Goal: Check status: Check status

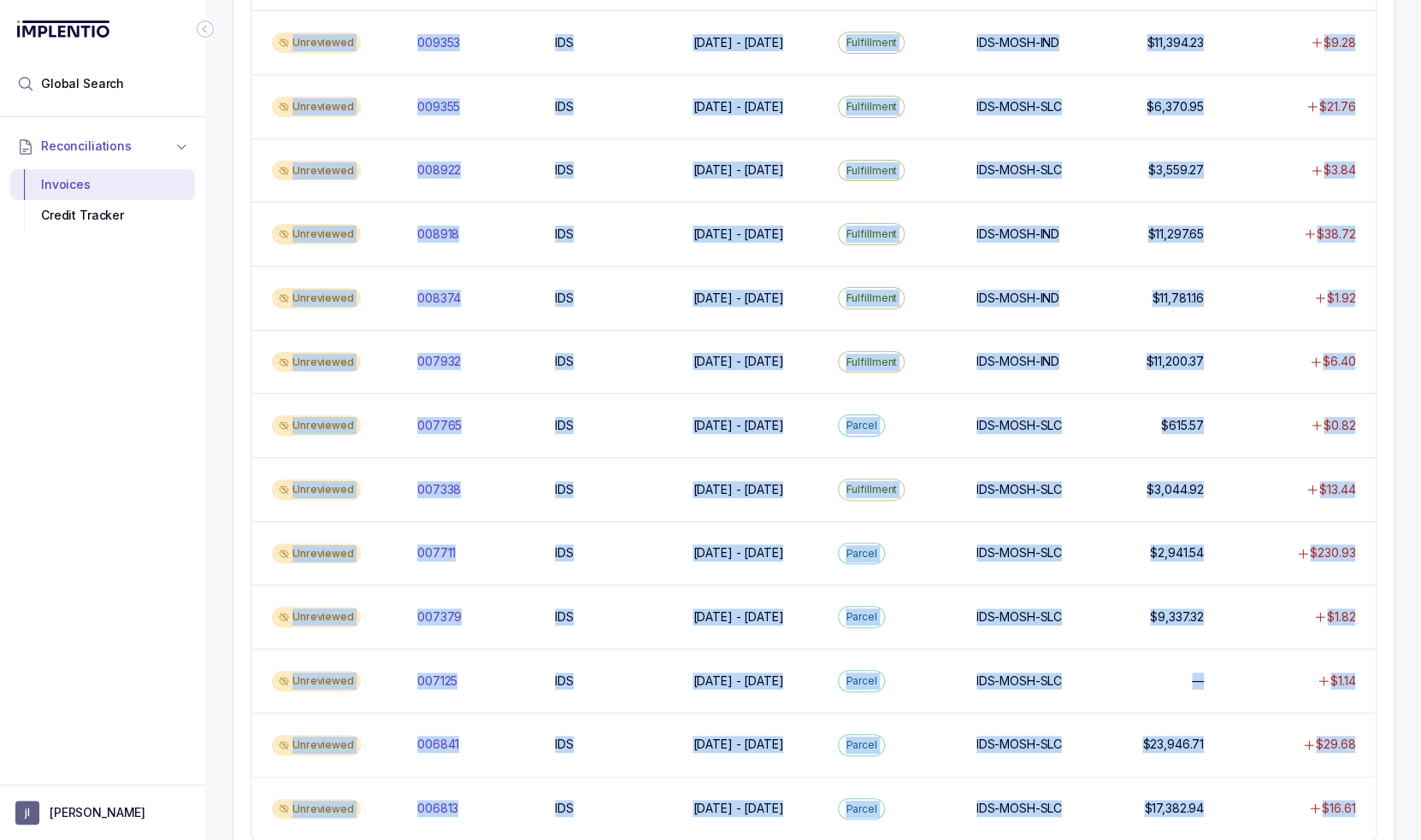
scroll to position [1335, 0]
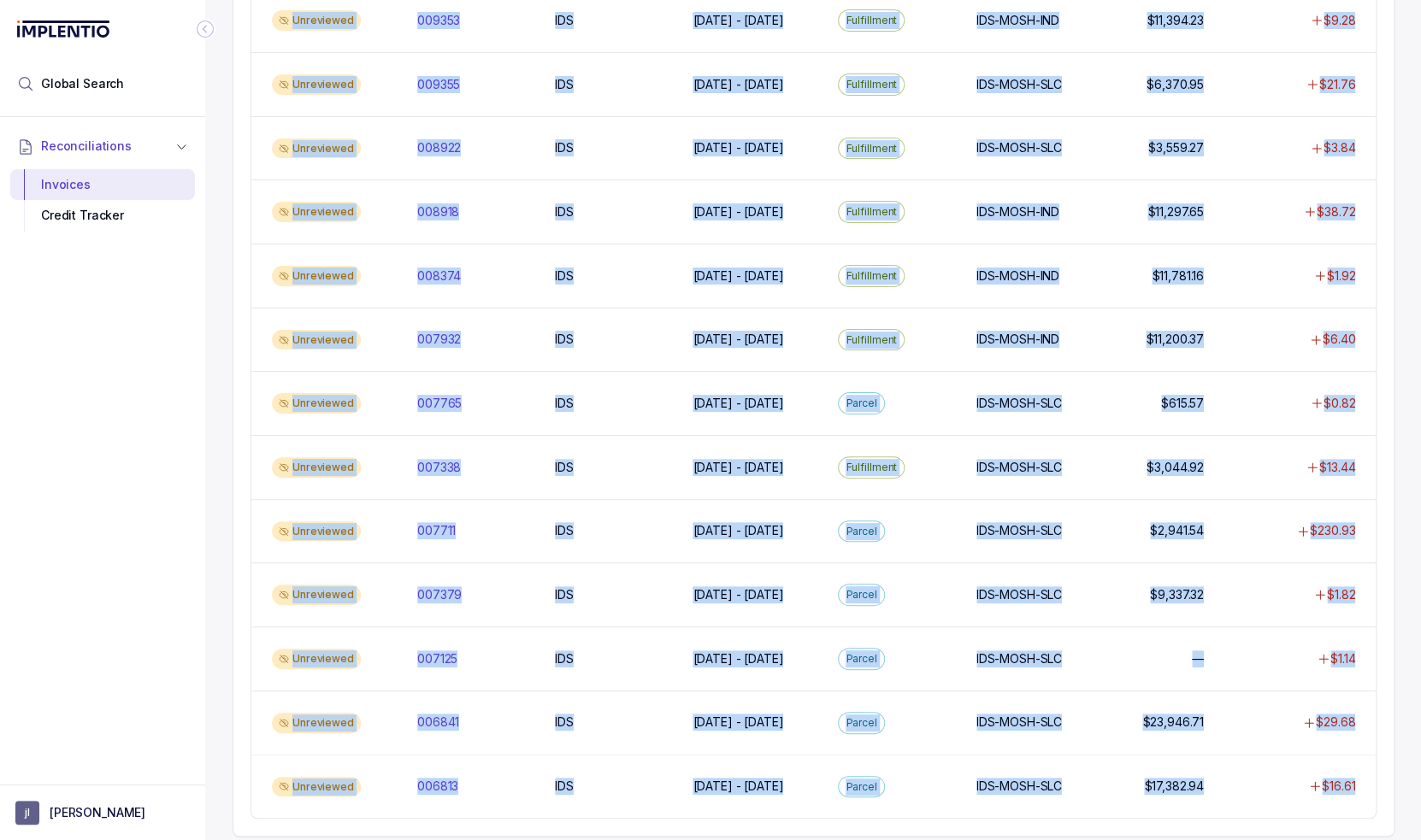
drag, startPoint x: 243, startPoint y: 249, endPoint x: 1394, endPoint y: 778, distance: 1266.7
click at [1394, 778] on div "Invoices Outstanding Creditable $4,617.81 Requested $0.00 Total Recoverable $4,…" at bounding box center [813, 420] width 1216 height 840
copy div "Loremipsum 823508 413000 DOL SIT Ame 6 - Con 17, 8194 Adi 1 - Eli 76, 9145 Sedd…"
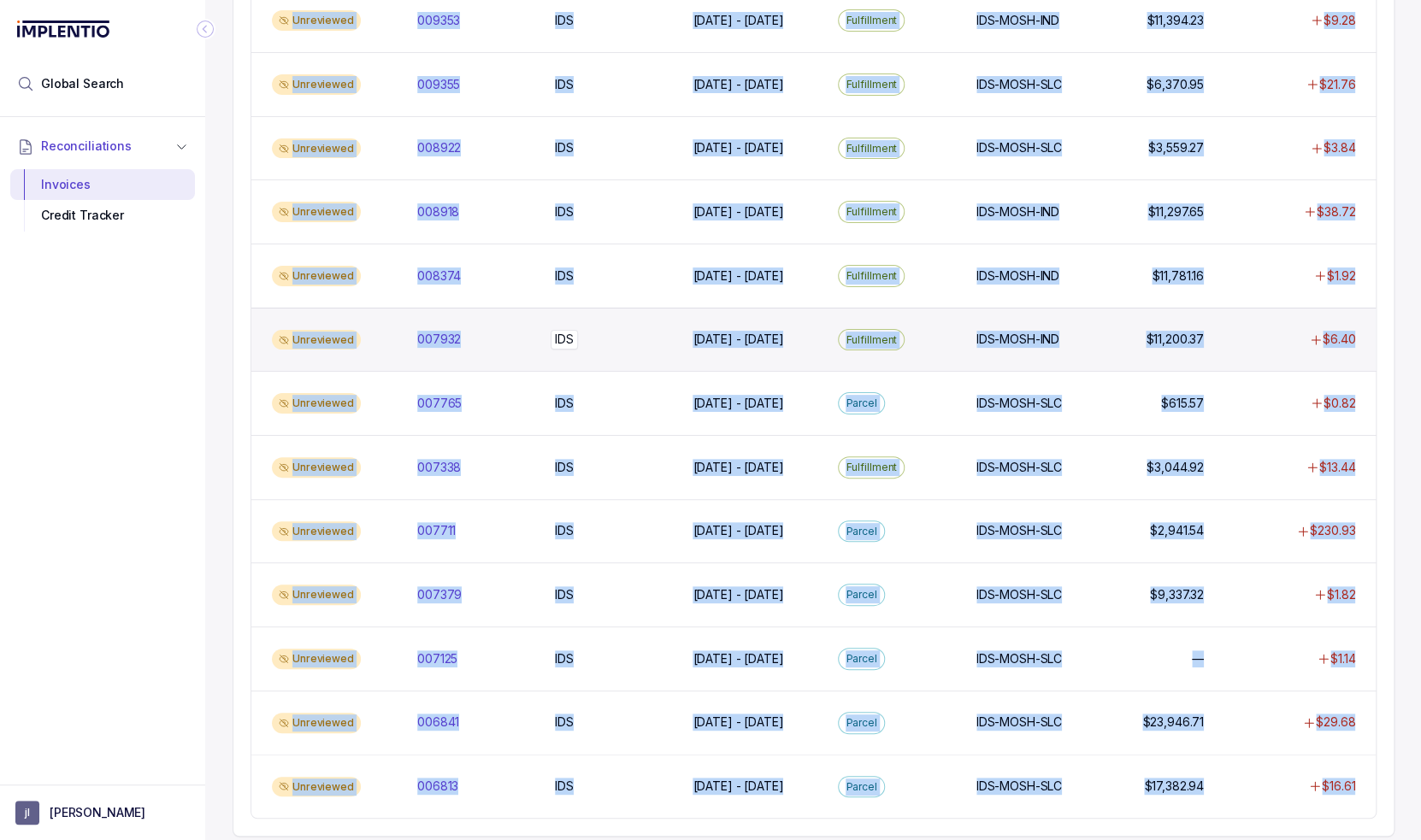
click at [660, 330] on div "IDS IDS" at bounding box center [613, 338] width 117 height 17
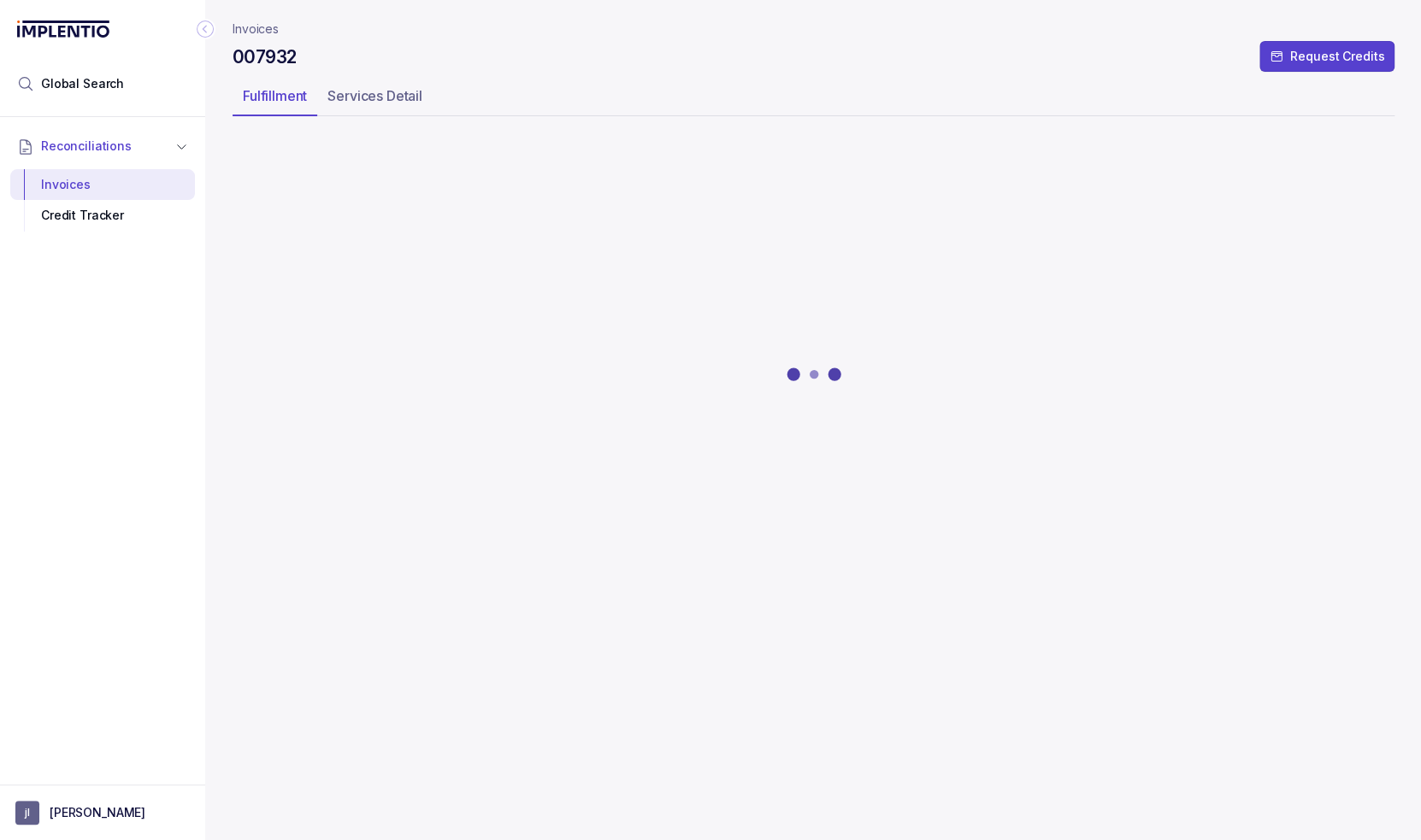
drag, startPoint x: 150, startPoint y: 401, endPoint x: 165, endPoint y: 403, distance: 15.1
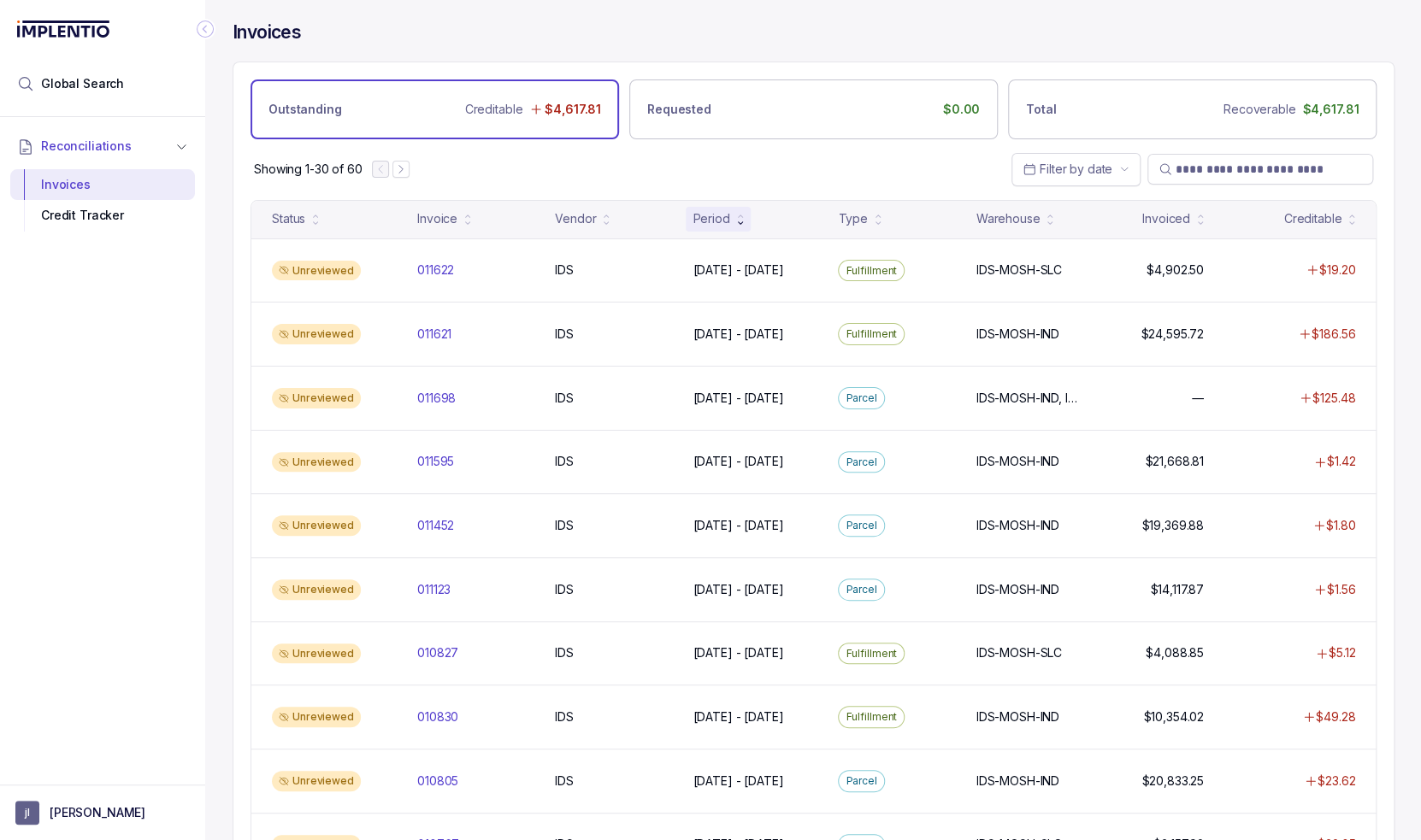
click at [113, 425] on div "Reconciliations Invoices Credit Tracker" at bounding box center [103, 445] width 205 height 657
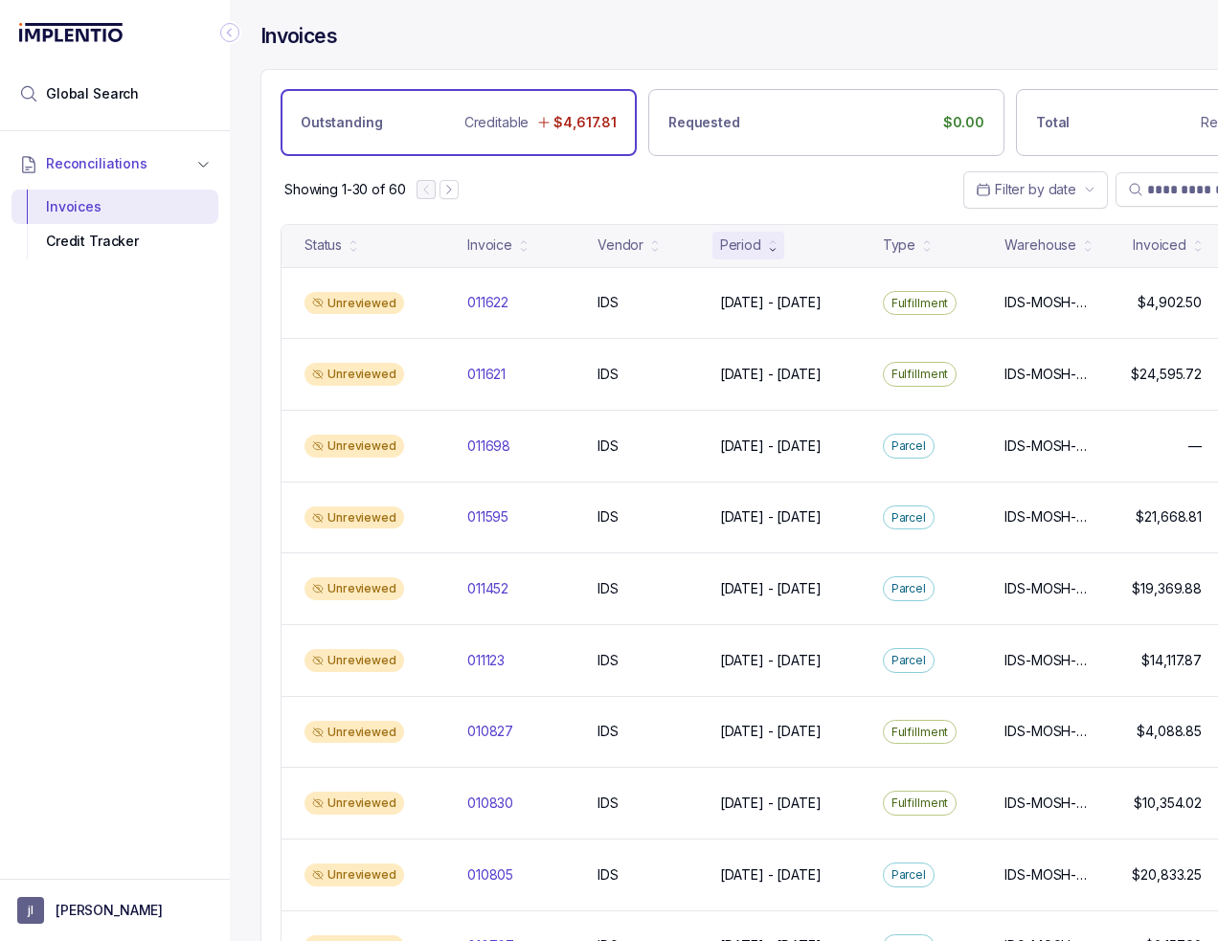
click at [223, 36] on icon "Collapse Icon" at bounding box center [229, 32] width 19 height 19
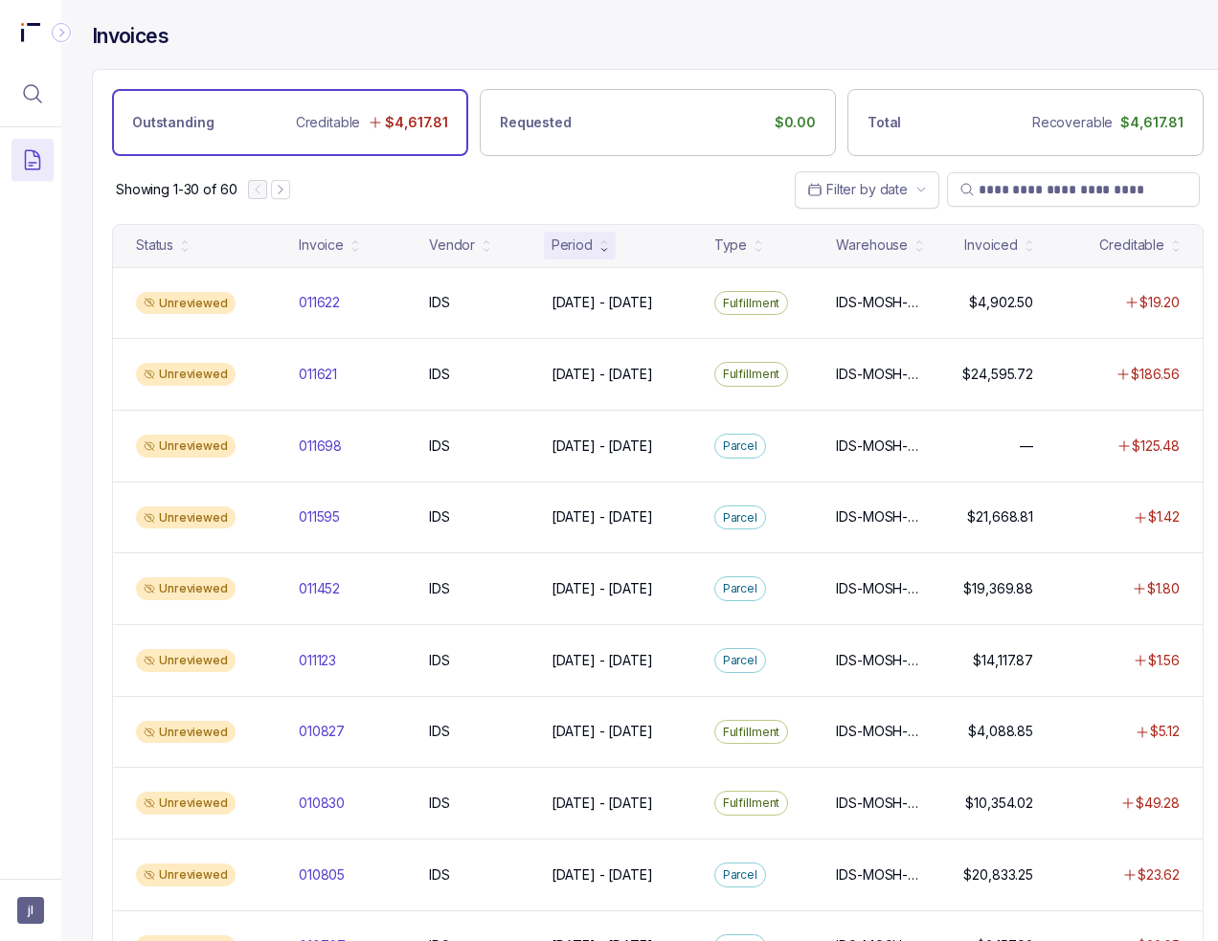
drag, startPoint x: 452, startPoint y: 188, endPoint x: 406, endPoint y: 198, distance: 47.1
click at [406, 198] on div "Showing 1-30 of 60 Filter by date" at bounding box center [658, 189] width 1130 height 67
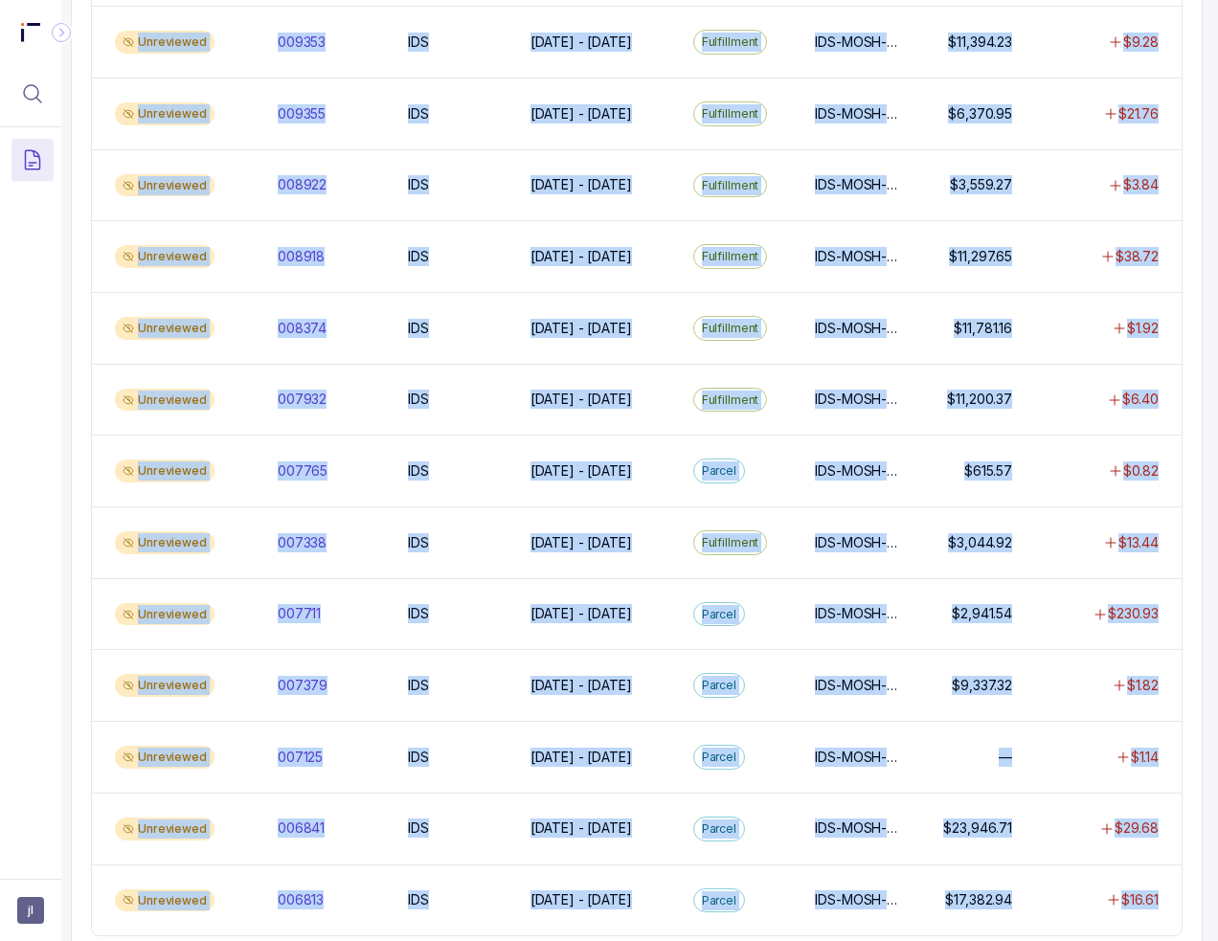
scroll to position [1510, 35]
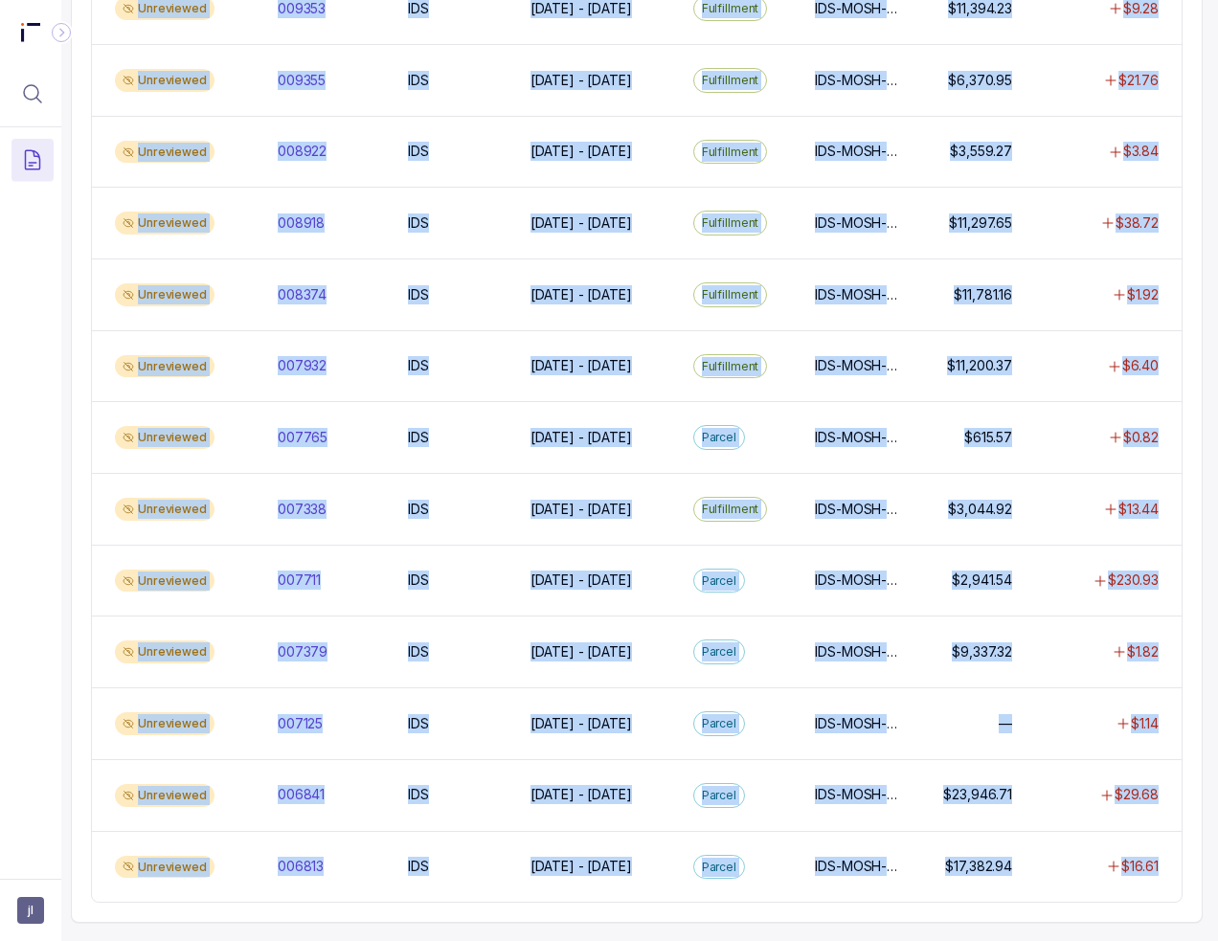
drag, startPoint x: 176, startPoint y: 78, endPoint x: 1218, endPoint y: 949, distance: 1357.1
click at [1218, 940] on html "jl Invoices Outstanding Creditable $4,617.81 Requested $0.00 Total Recoverable …" at bounding box center [609, 470] width 1218 height 941
copy div "Loremips Dolorsitame Consectetu $4,142.74 Adipiscin $5.56 Elits Doeiusmodte $2,…"
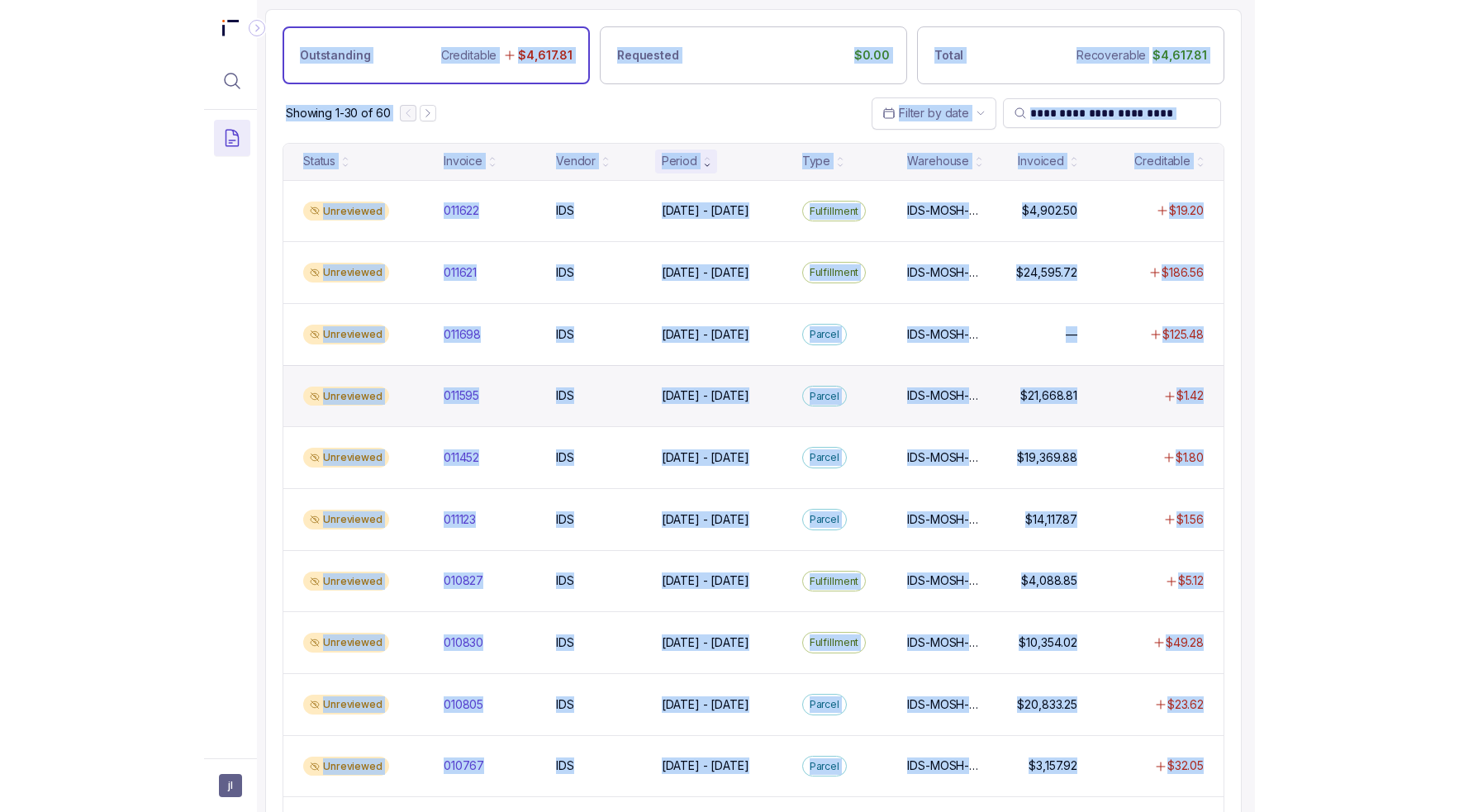
scroll to position [0, 30]
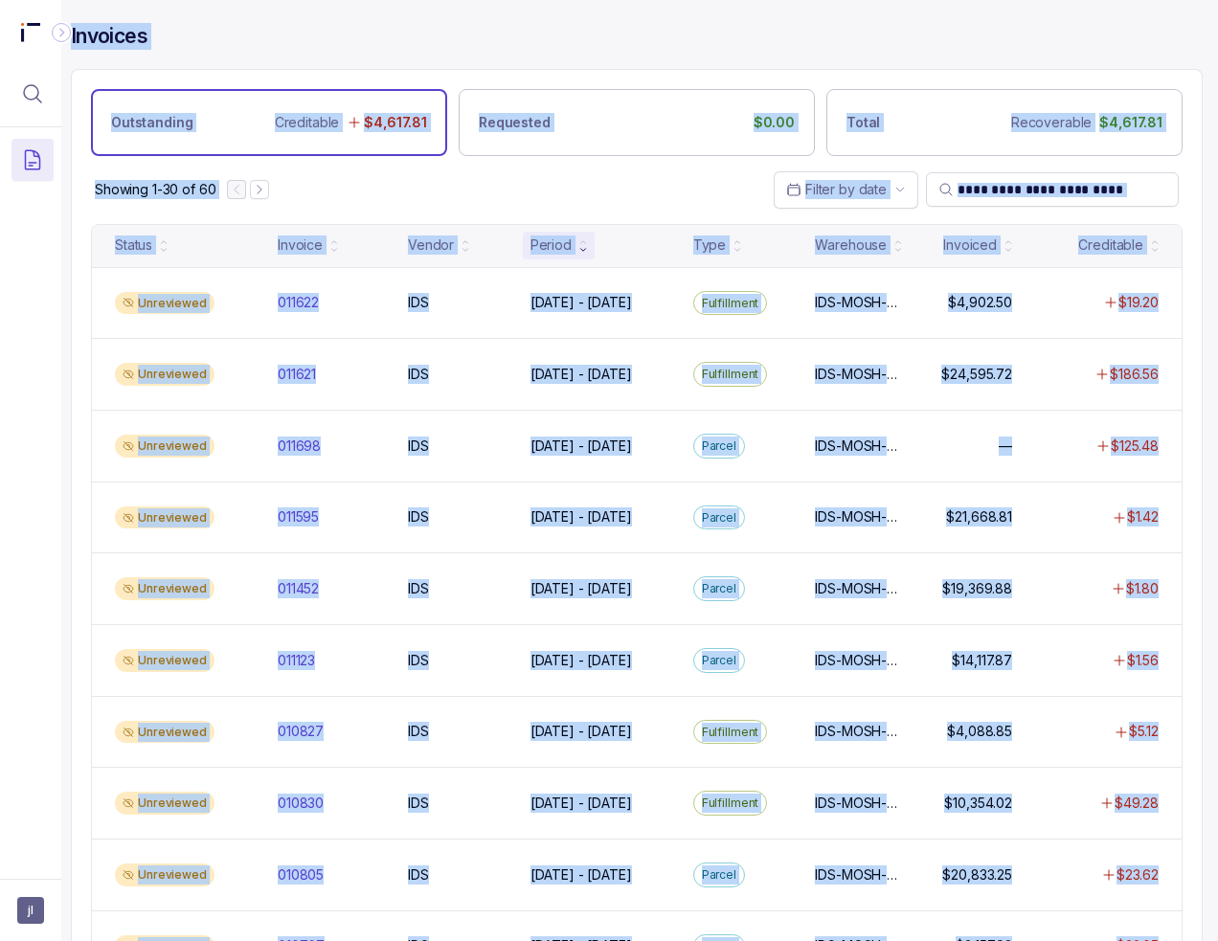
click at [374, 199] on div "Showing 1-30 of 60 Filter by date" at bounding box center [637, 189] width 1130 height 67
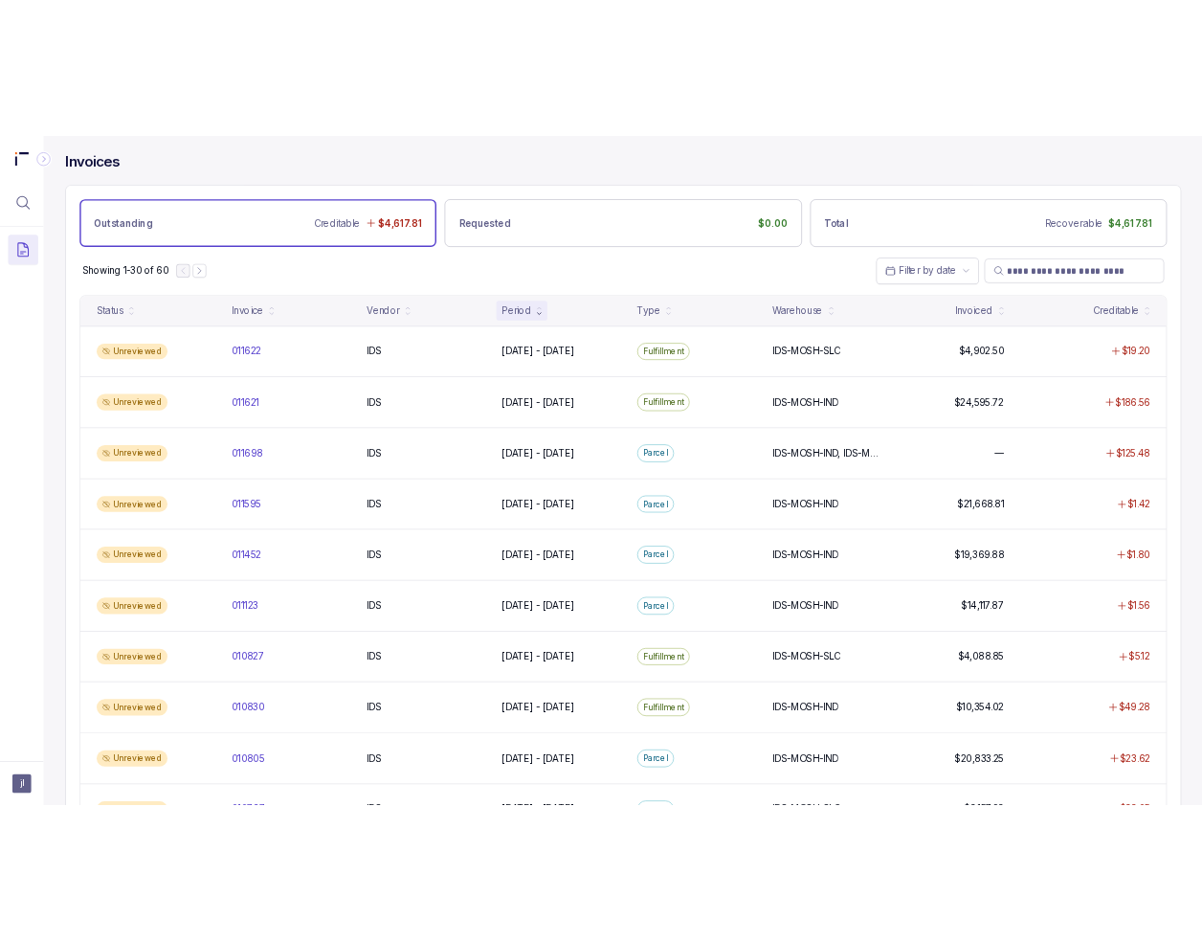
scroll to position [0, 0]
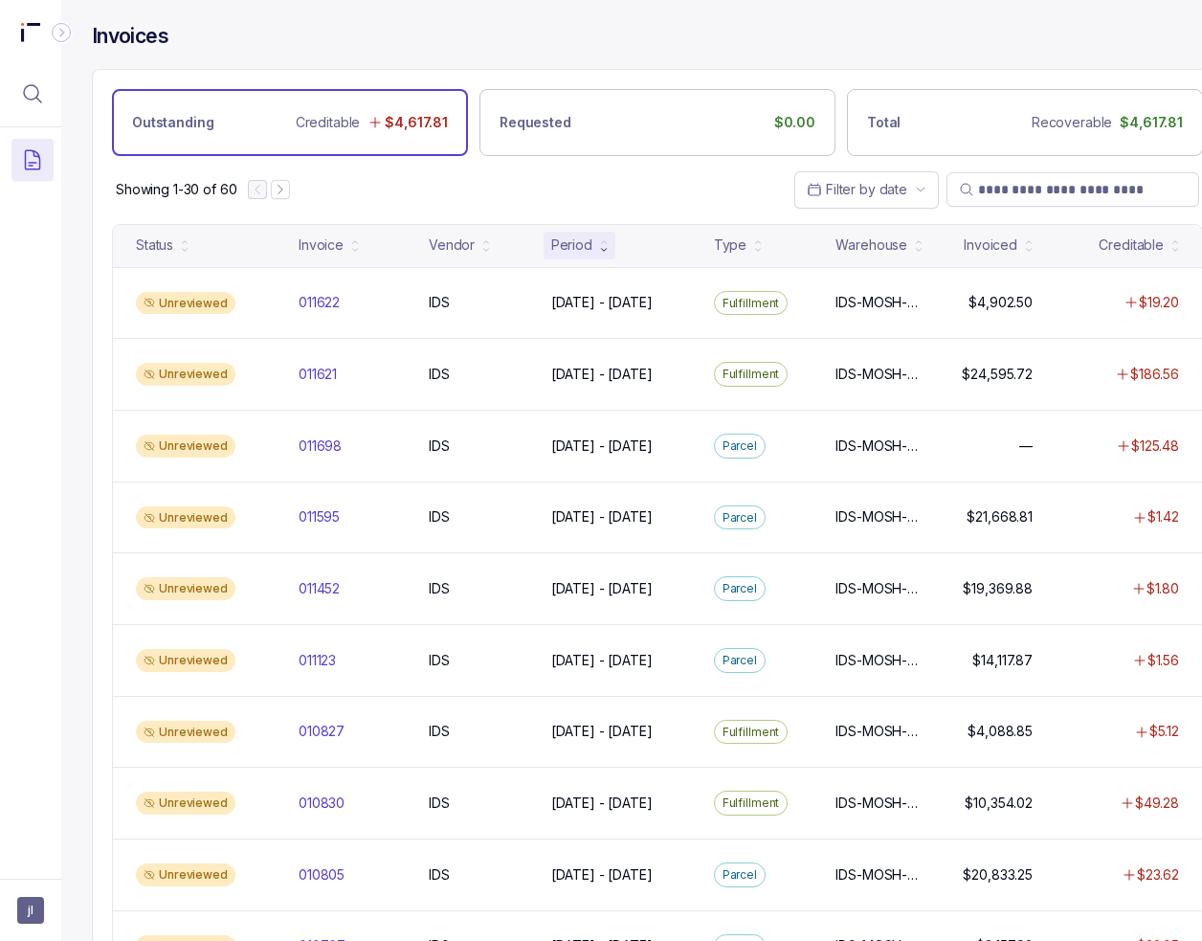
click at [656, 194] on div "Showing 1-30 of 60 Filter by date" at bounding box center [658, 189] width 1130 height 67
click at [846, 56] on div "Invoices" at bounding box center [657, 46] width 1131 height 46
drag, startPoint x: 757, startPoint y: 189, endPoint x: 802, endPoint y: 187, distance: 45.0
click at [757, 190] on div "Showing 1-30 of 60 Filter by date" at bounding box center [658, 189] width 1130 height 67
click at [716, 195] on div "Showing 1-30 of 60 Filter by date" at bounding box center [658, 189] width 1130 height 67
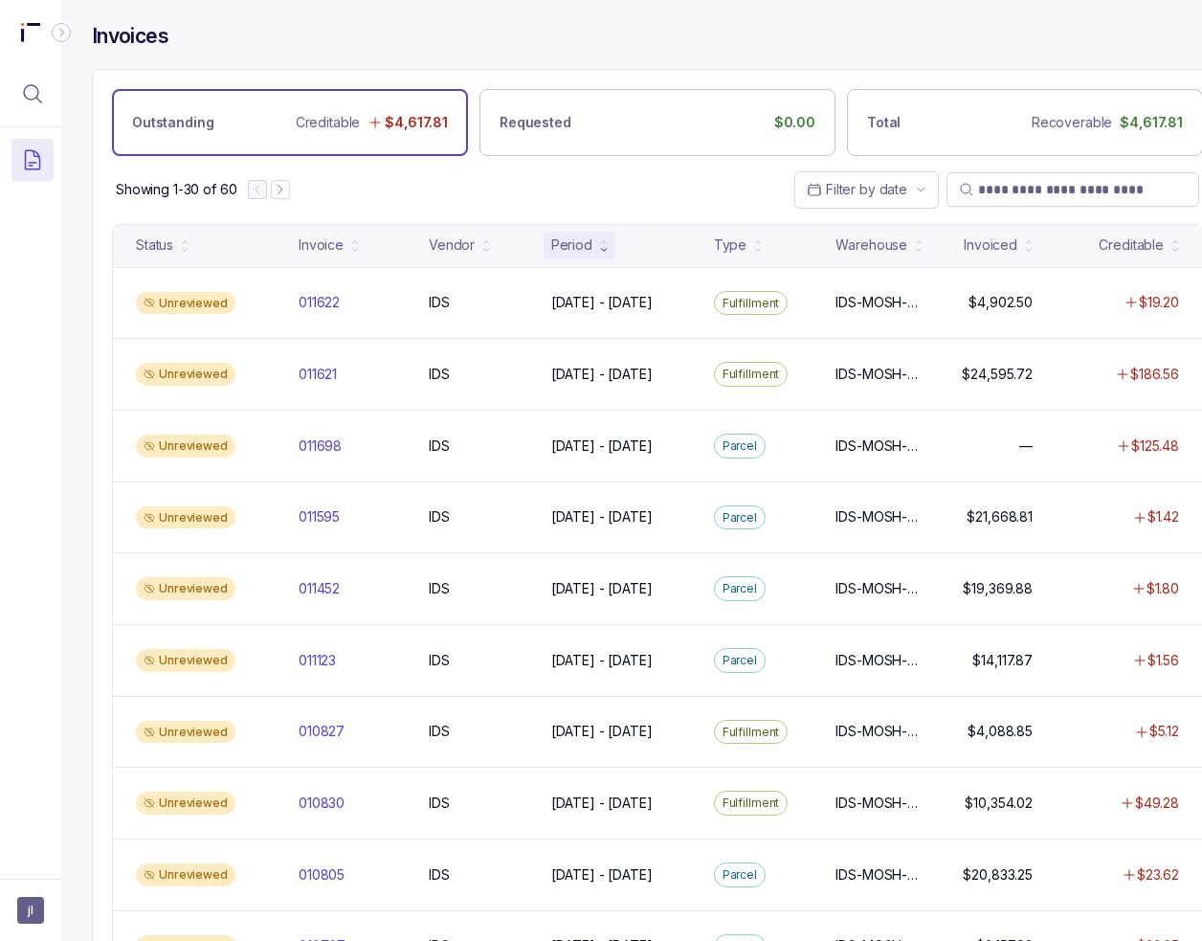
click at [677, 195] on div "Showing 1-30 of 60 Filter by date" at bounding box center [658, 189] width 1130 height 67
click at [809, 68] on div "Invoices" at bounding box center [657, 46] width 1131 height 46
click at [621, 198] on div "Showing 1-30 of 60 Filter by date" at bounding box center [658, 189] width 1130 height 67
